Goal: Task Accomplishment & Management: Use online tool/utility

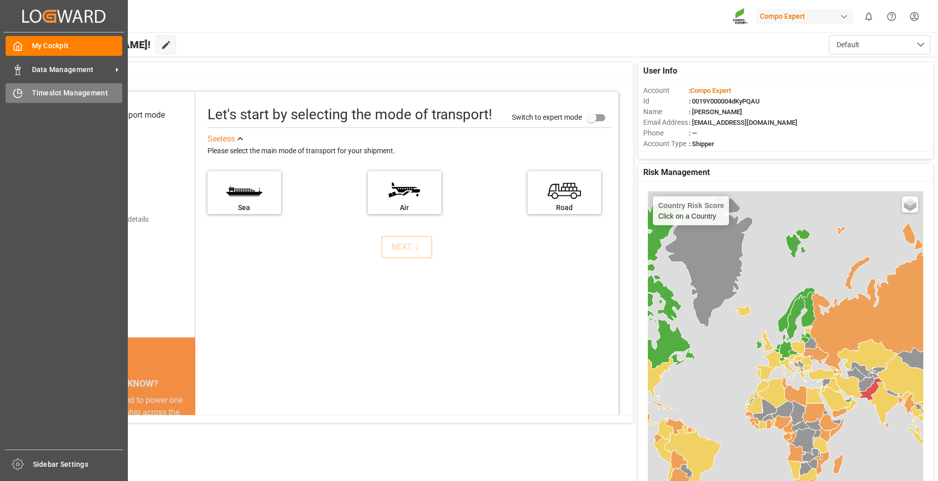
click at [35, 95] on span "Timeslot Management" at bounding box center [77, 93] width 91 height 11
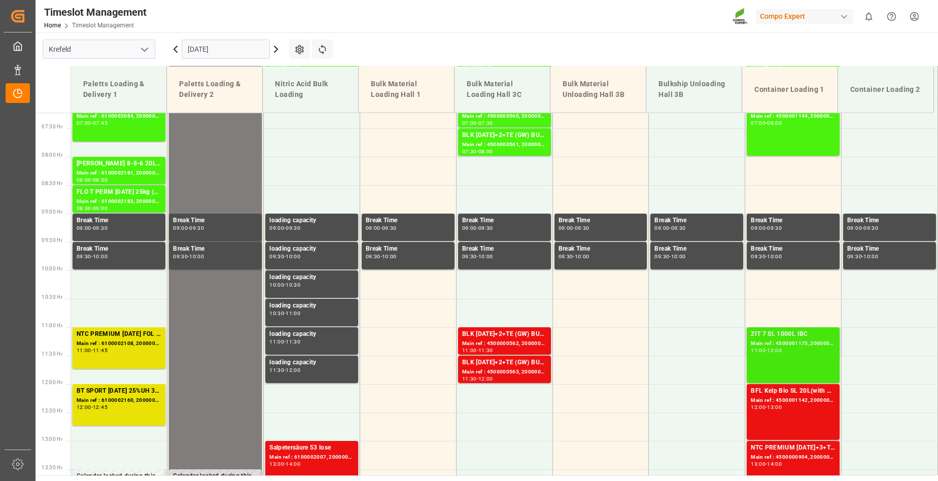
scroll to position [286, 0]
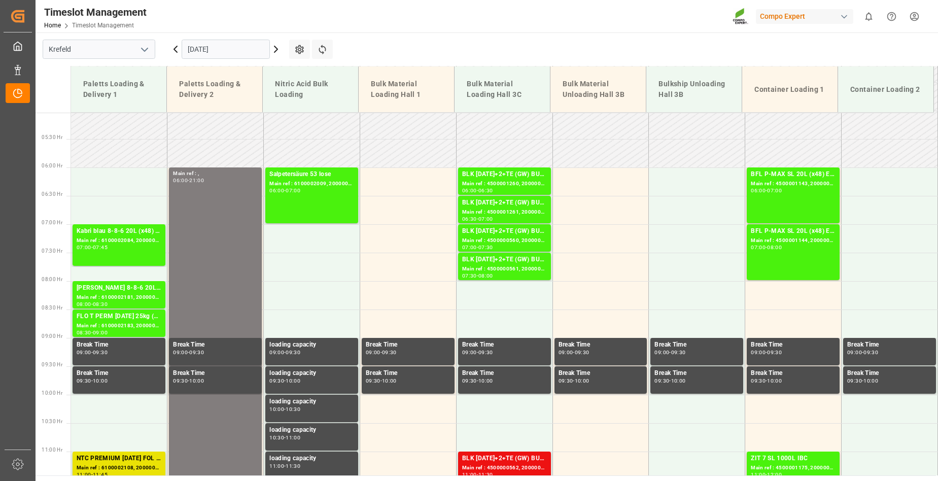
click at [275, 49] on icon at bounding box center [276, 49] width 12 height 12
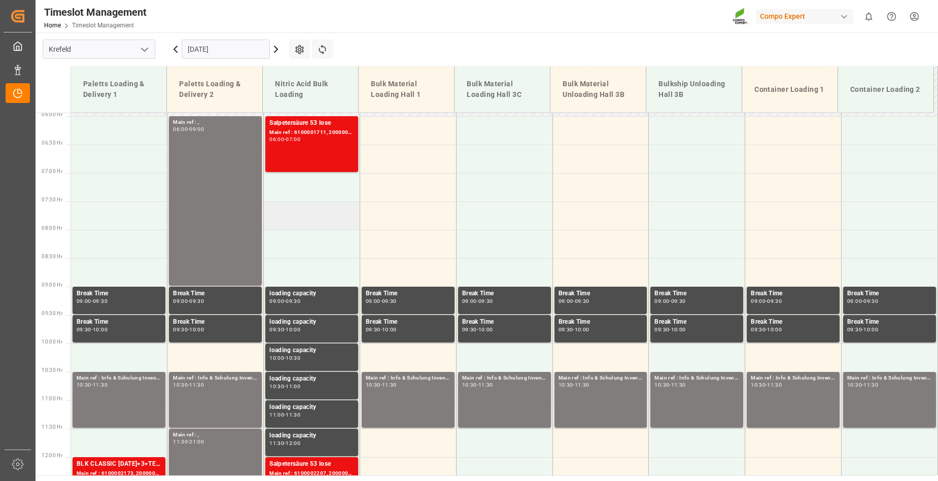
scroll to position [337, 0]
click at [175, 46] on icon at bounding box center [176, 49] width 12 height 12
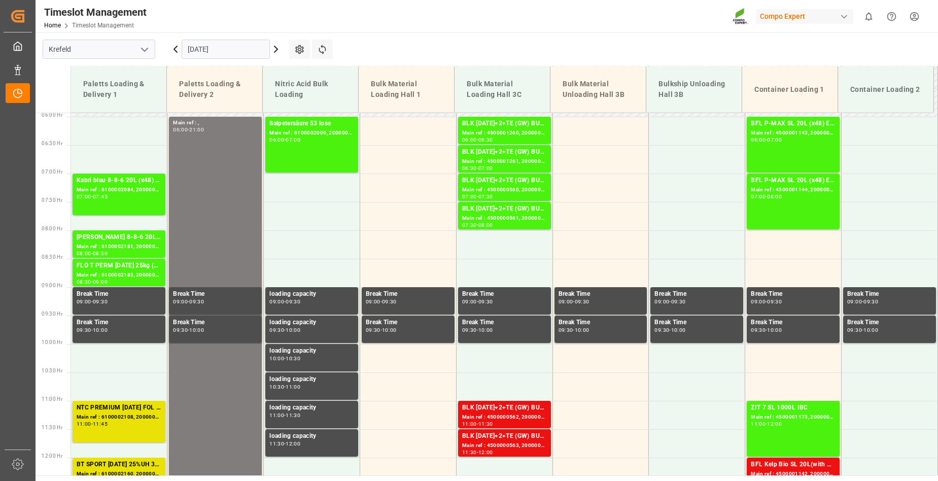
click at [274, 49] on icon at bounding box center [276, 49] width 12 height 12
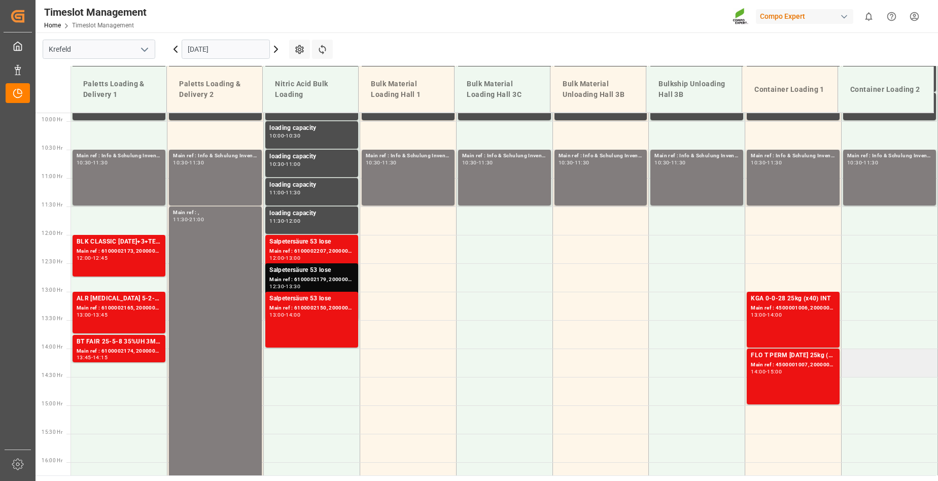
scroll to position [591, 0]
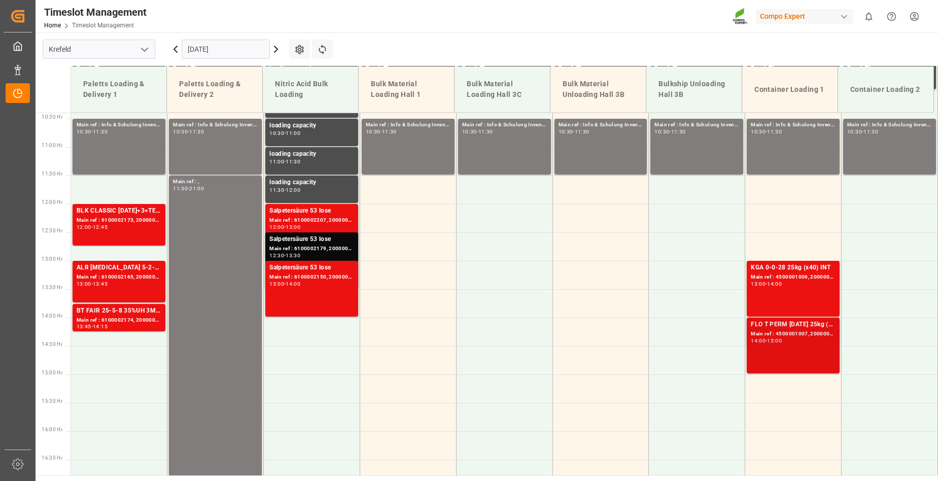
click at [806, 339] on div "14:00 - 15:00" at bounding box center [793, 342] width 85 height 6
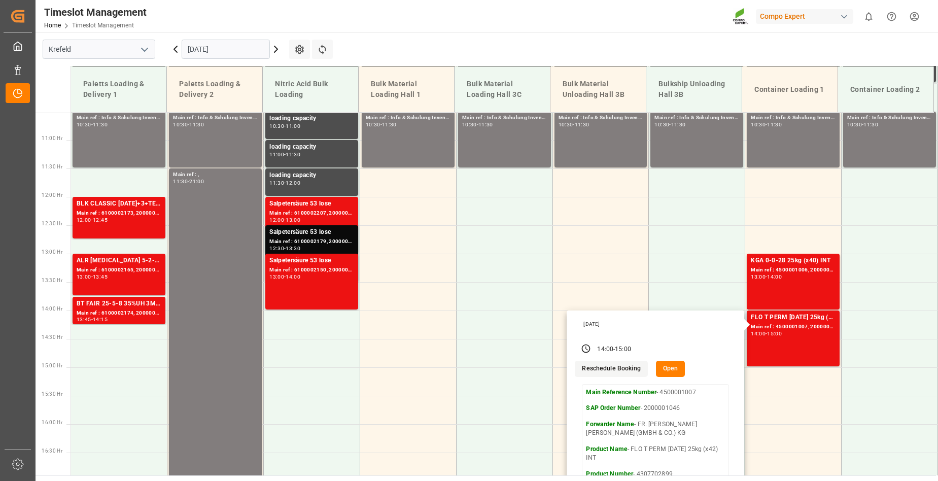
scroll to position [540, 0]
